Goal: Information Seeking & Learning: Learn about a topic

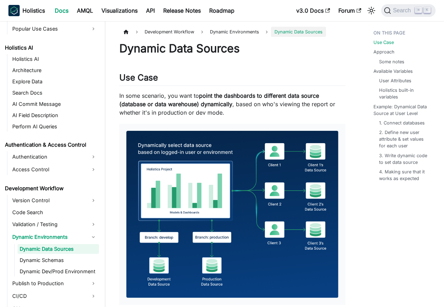
scroll to position [344, 0]
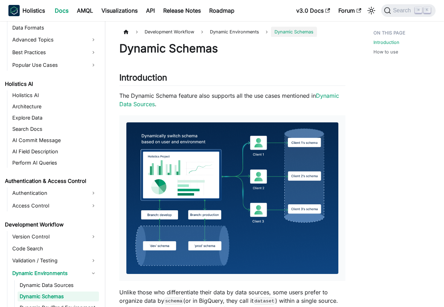
scroll to position [355, 0]
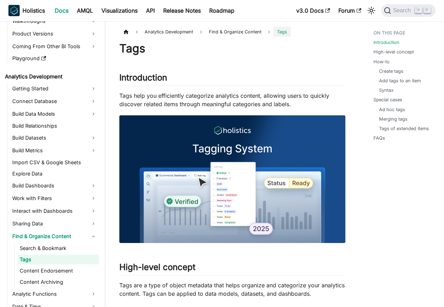
scroll to position [73, 0]
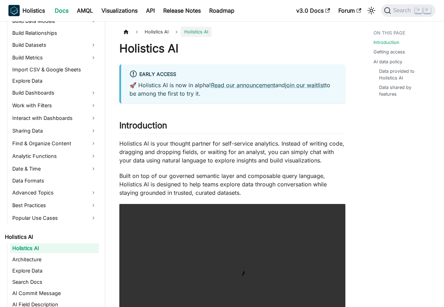
scroll to position [155, 0]
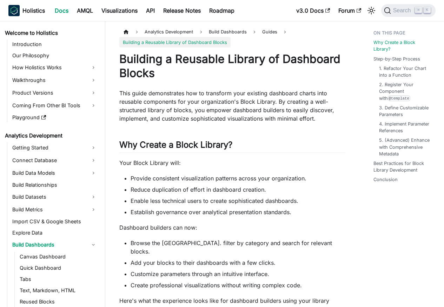
scroll to position [160, 0]
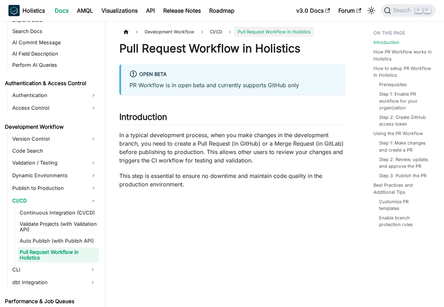
scroll to position [414, 0]
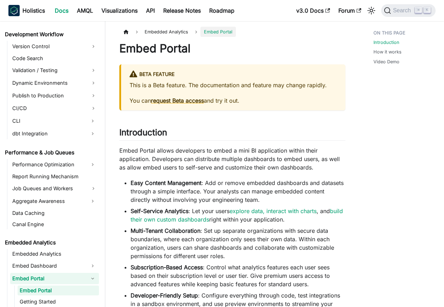
scroll to position [539, 0]
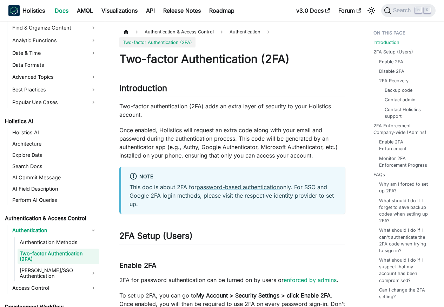
scroll to position [275, 0]
